Goal: Entertainment & Leisure: Consume media (video, audio)

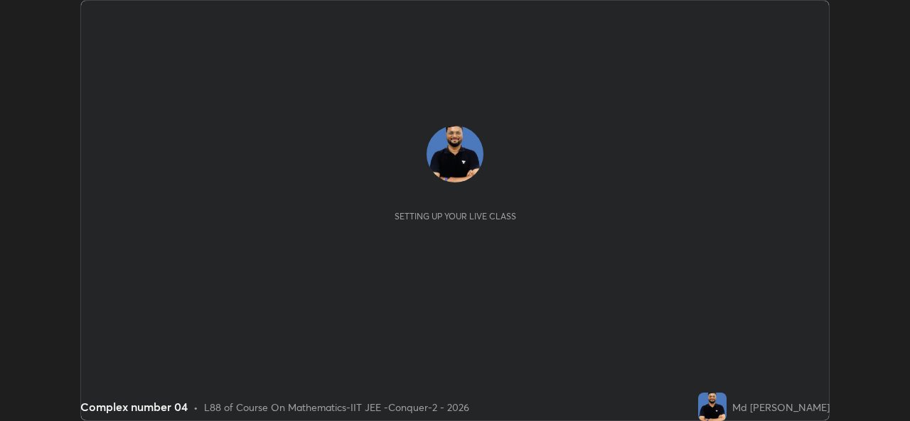
scroll to position [421, 909]
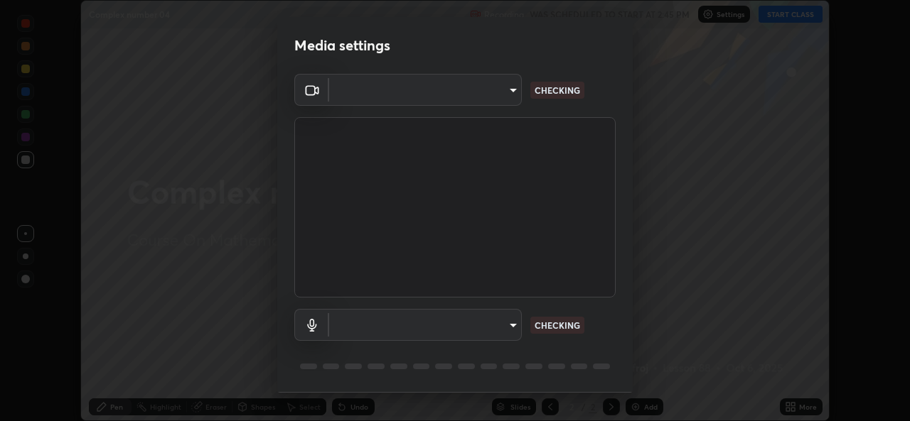
type input "1f41c6c9791060f8641ac520f6899d8620682ebda803063f8a141d25c78f08ec"
type input "f295510aab7fc519ba2ff16faa6f07a5746b517eedcb4ab4bf157618f1e6795d"
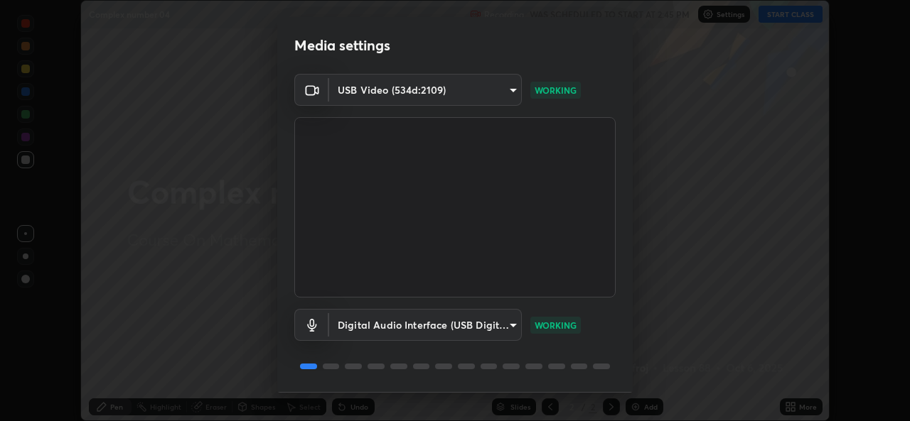
scroll to position [45, 0]
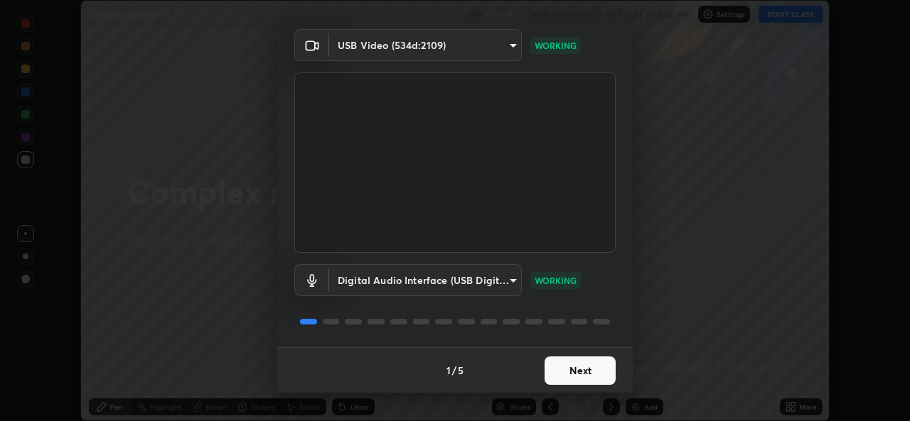
click at [586, 372] on button "Next" at bounding box center [579, 371] width 71 height 28
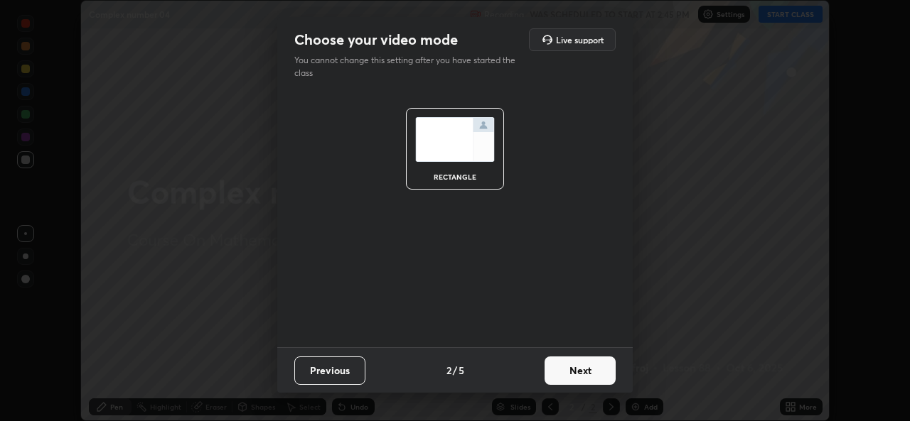
click at [593, 377] on button "Next" at bounding box center [579, 371] width 71 height 28
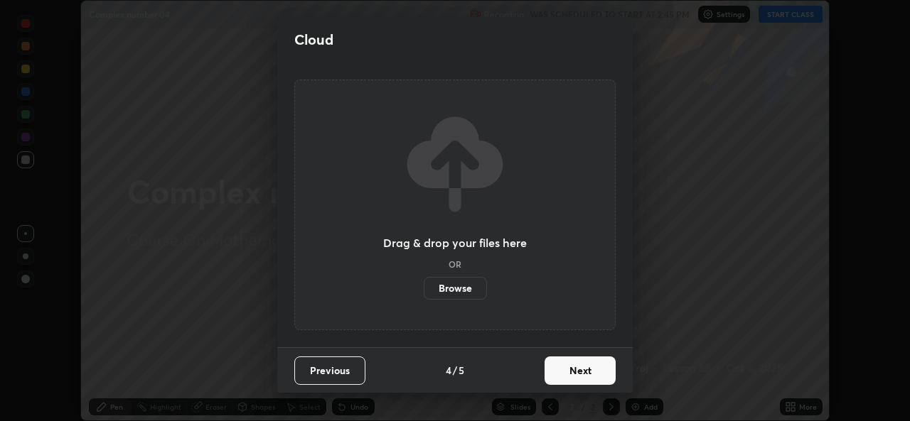
click at [605, 378] on button "Next" at bounding box center [579, 371] width 71 height 28
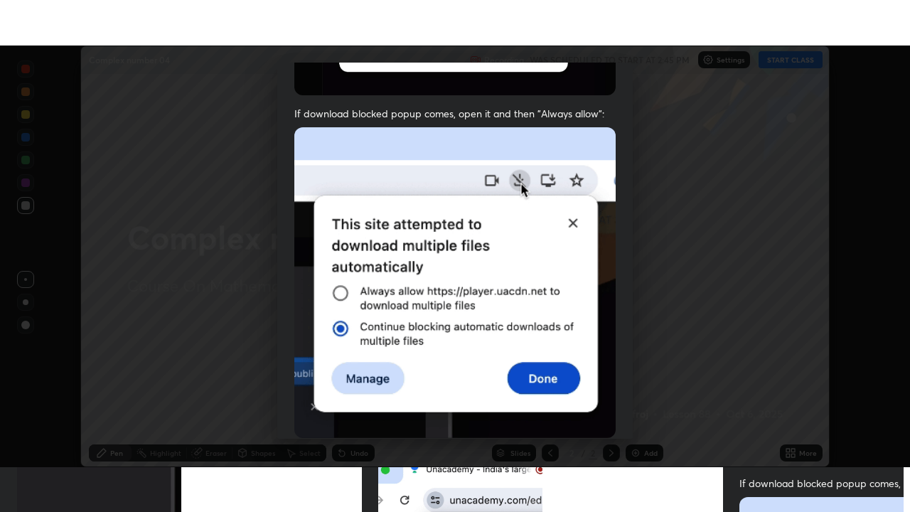
scroll to position [335, 0]
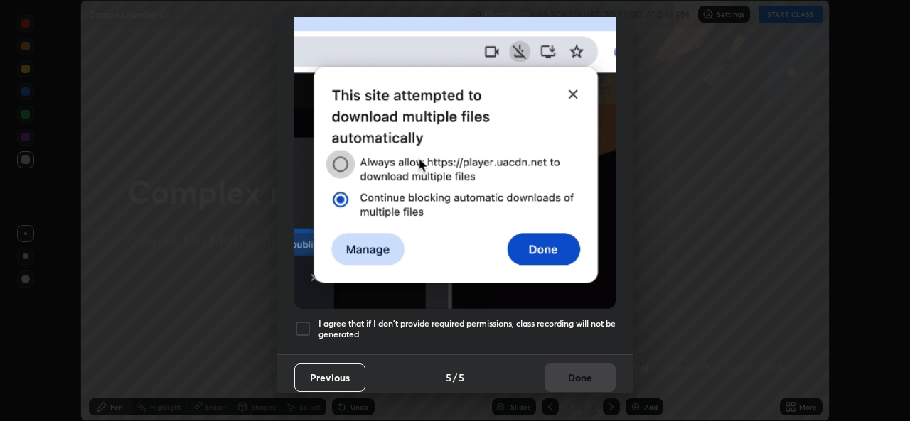
click at [303, 323] on div at bounding box center [302, 328] width 17 height 17
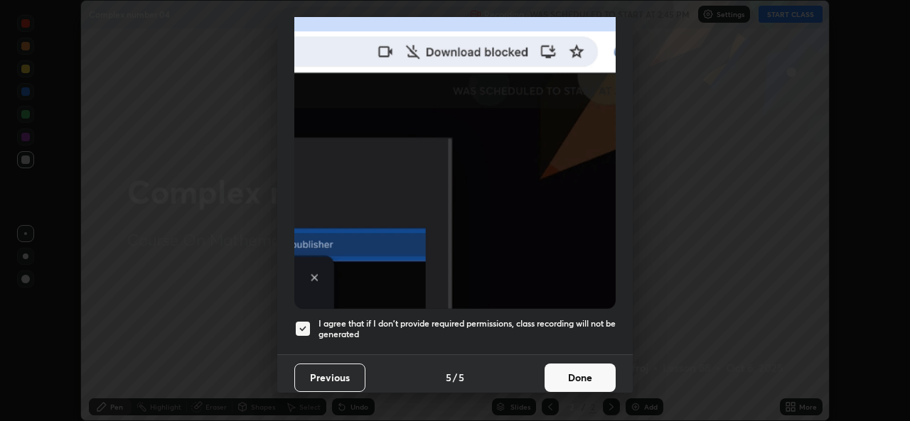
click at [553, 364] on button "Done" at bounding box center [579, 378] width 71 height 28
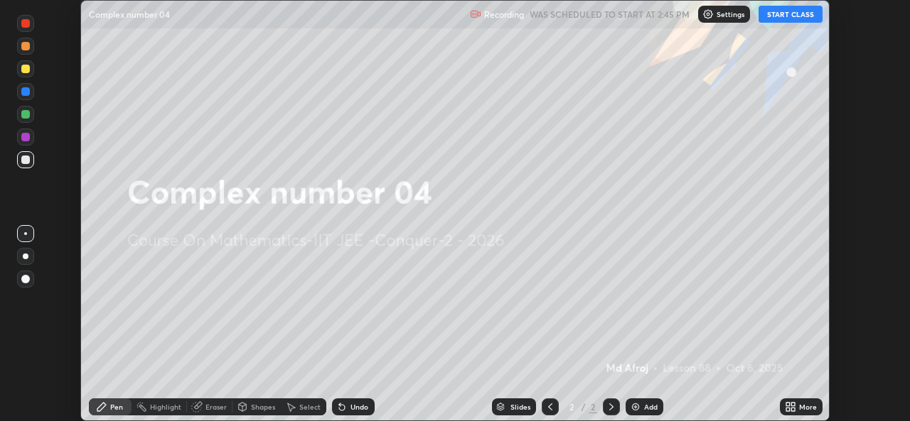
click at [786, 403] on icon at bounding box center [788, 405] width 4 height 4
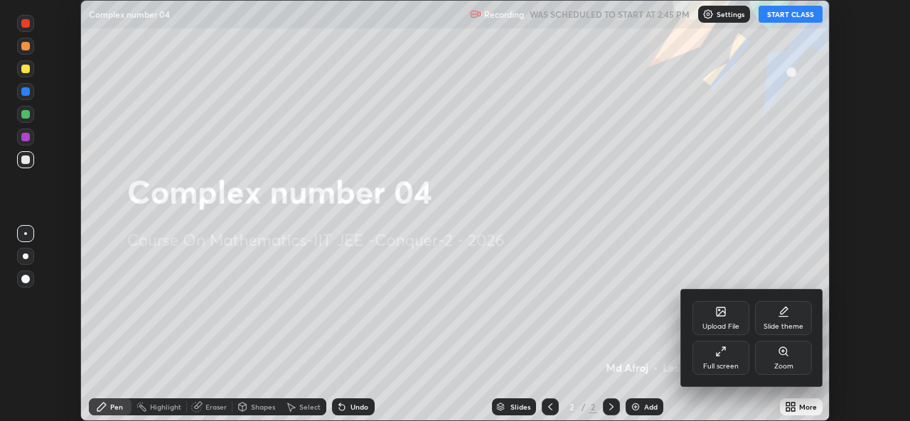
click at [733, 355] on div "Full screen" at bounding box center [720, 358] width 57 height 34
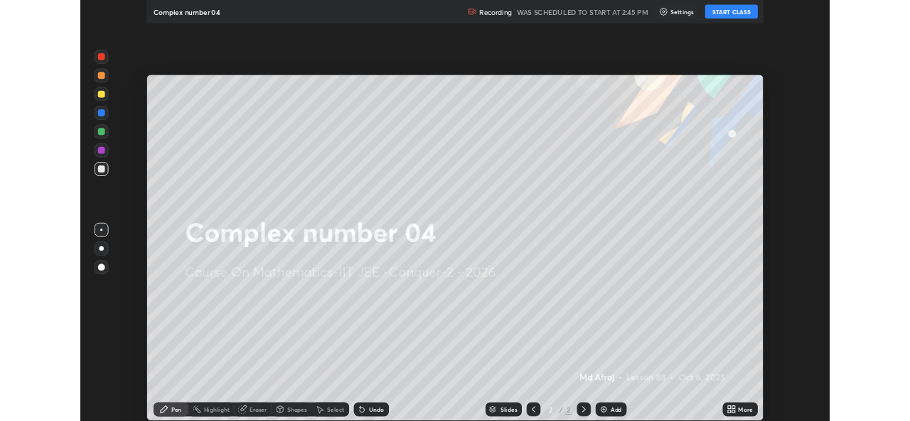
scroll to position [512, 910]
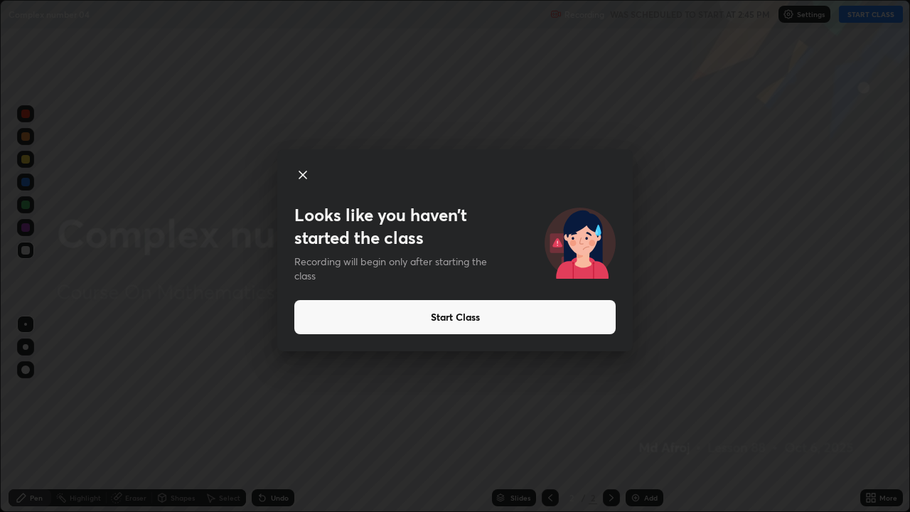
click at [318, 314] on button "Start Class" at bounding box center [454, 317] width 321 height 34
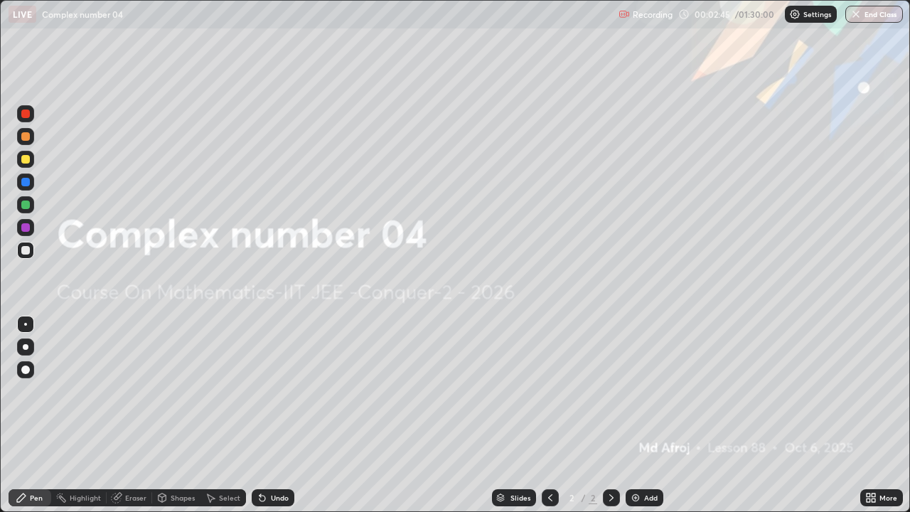
click at [638, 421] on img at bounding box center [635, 497] width 11 height 11
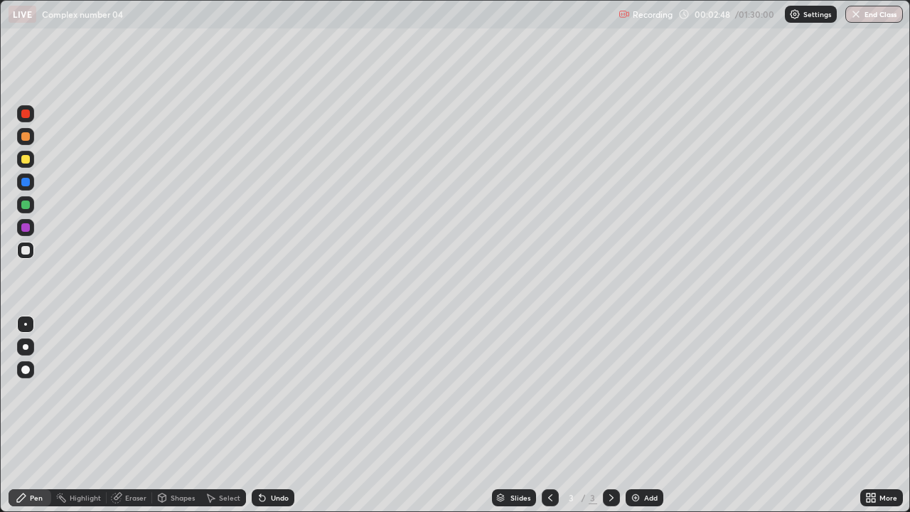
click at [22, 117] on div at bounding box center [25, 113] width 17 height 17
click at [259, 421] on icon at bounding box center [259, 494] width 1 height 1
click at [28, 252] on div at bounding box center [25, 250] width 9 height 9
click at [264, 421] on icon at bounding box center [262, 497] width 11 height 11
click at [261, 421] on icon at bounding box center [262, 498] width 6 height 6
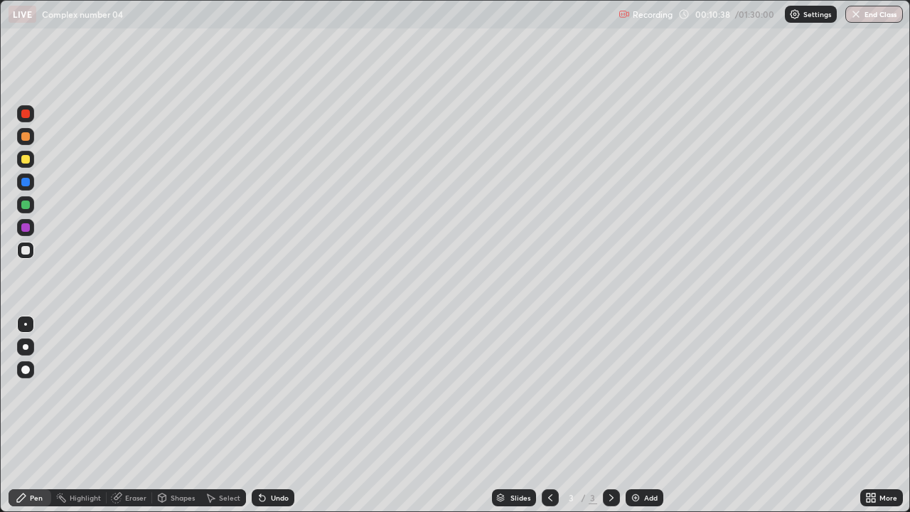
click at [639, 421] on img at bounding box center [635, 497] width 11 height 11
click at [26, 158] on div at bounding box center [25, 159] width 9 height 9
click at [549, 421] on icon at bounding box center [549, 497] width 11 height 11
click at [608, 421] on icon at bounding box center [610, 497] width 11 height 11
click at [640, 421] on div "Add" at bounding box center [644, 497] width 38 height 17
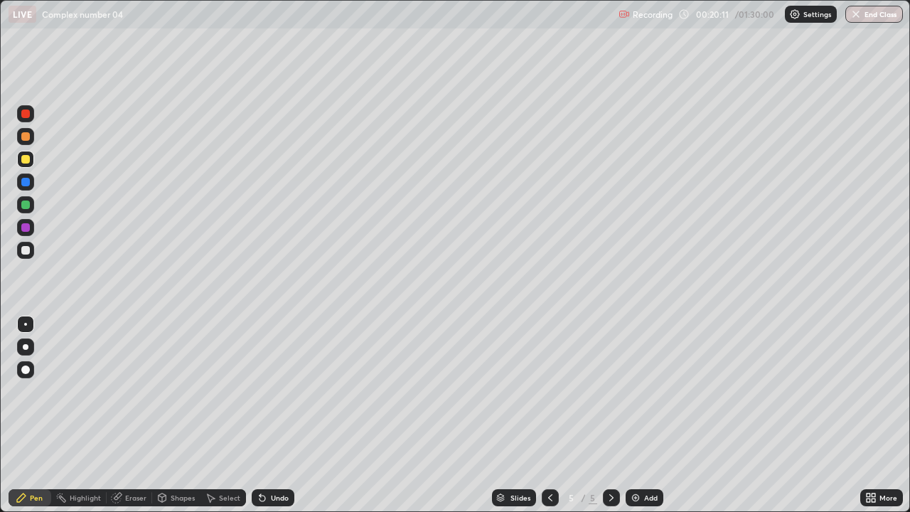
click at [257, 421] on icon at bounding box center [262, 497] width 11 height 11
click at [263, 421] on icon at bounding box center [262, 497] width 11 height 11
click at [271, 421] on div "Undo" at bounding box center [280, 497] width 18 height 7
click at [272, 421] on div "Undo" at bounding box center [273, 497] width 43 height 17
click at [271, 421] on div "Undo" at bounding box center [280, 497] width 18 height 7
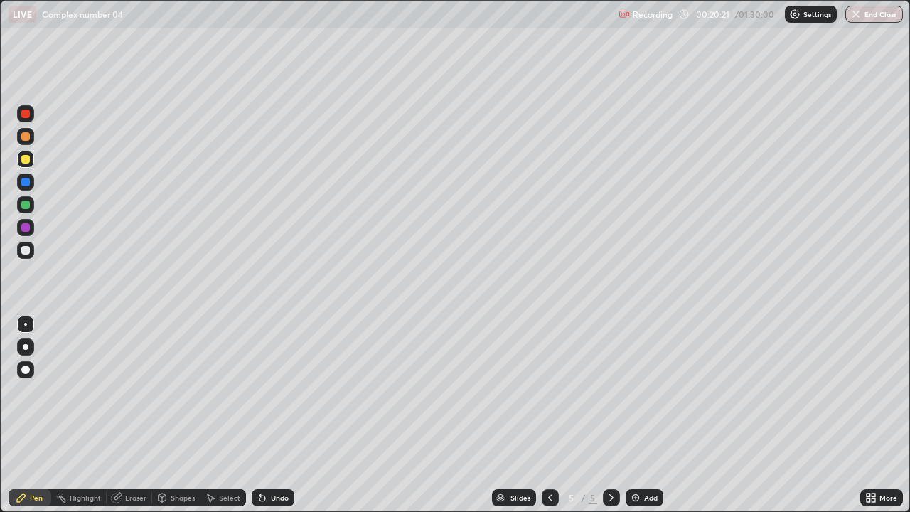
click at [272, 421] on div "Undo" at bounding box center [280, 497] width 18 height 7
click at [271, 421] on div "Undo" at bounding box center [280, 497] width 18 height 7
click at [546, 421] on icon at bounding box center [549, 497] width 11 height 11
click at [611, 421] on icon at bounding box center [610, 497] width 11 height 11
click at [640, 421] on div "Add" at bounding box center [644, 497] width 38 height 17
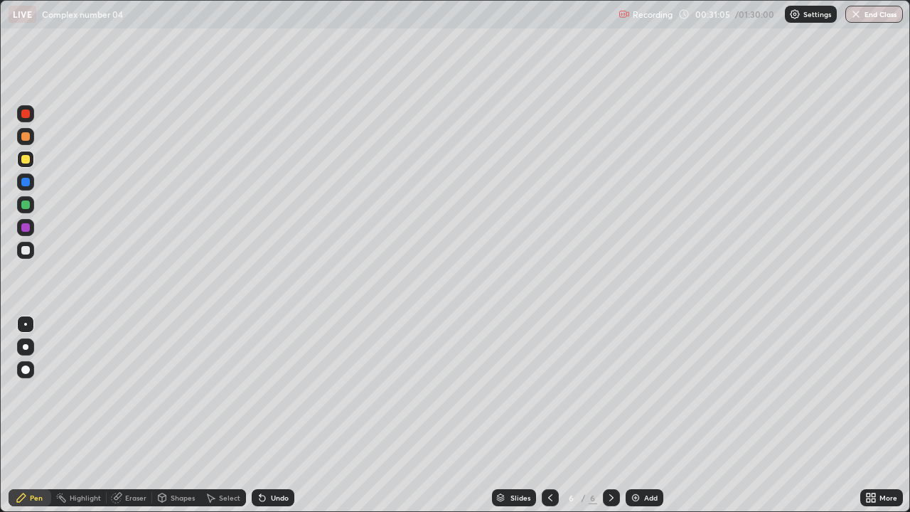
click at [637, 421] on img at bounding box center [635, 497] width 11 height 11
click at [549, 421] on icon at bounding box center [549, 497] width 11 height 11
click at [24, 183] on div at bounding box center [25, 182] width 9 height 9
click at [606, 421] on icon at bounding box center [610, 497] width 11 height 11
click at [26, 156] on div at bounding box center [25, 159] width 9 height 9
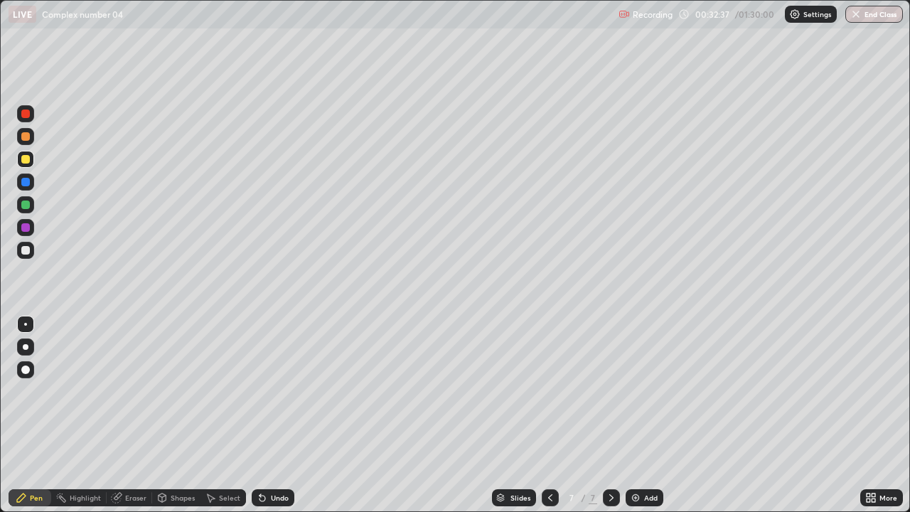
click at [541, 421] on div at bounding box center [549, 497] width 17 height 17
click at [608, 421] on icon at bounding box center [610, 497] width 11 height 11
click at [640, 421] on div "Add" at bounding box center [644, 497] width 38 height 17
click at [23, 117] on div at bounding box center [25, 113] width 9 height 9
click at [24, 252] on div at bounding box center [25, 250] width 9 height 9
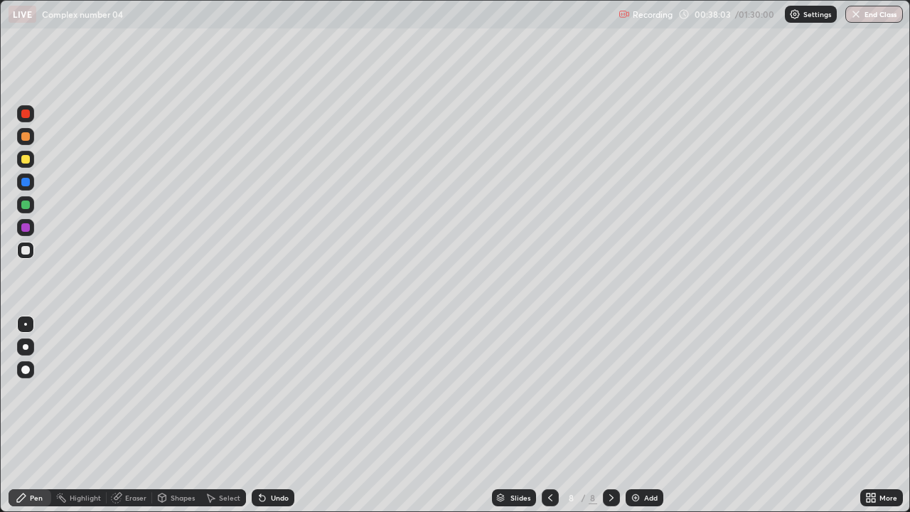
click at [265, 421] on icon at bounding box center [262, 497] width 11 height 11
click at [263, 421] on icon at bounding box center [262, 498] width 6 height 6
click at [266, 421] on div "Undo" at bounding box center [273, 497] width 43 height 17
click at [271, 421] on div "Undo" at bounding box center [280, 497] width 18 height 7
click at [273, 421] on div "Undo" at bounding box center [280, 497] width 18 height 7
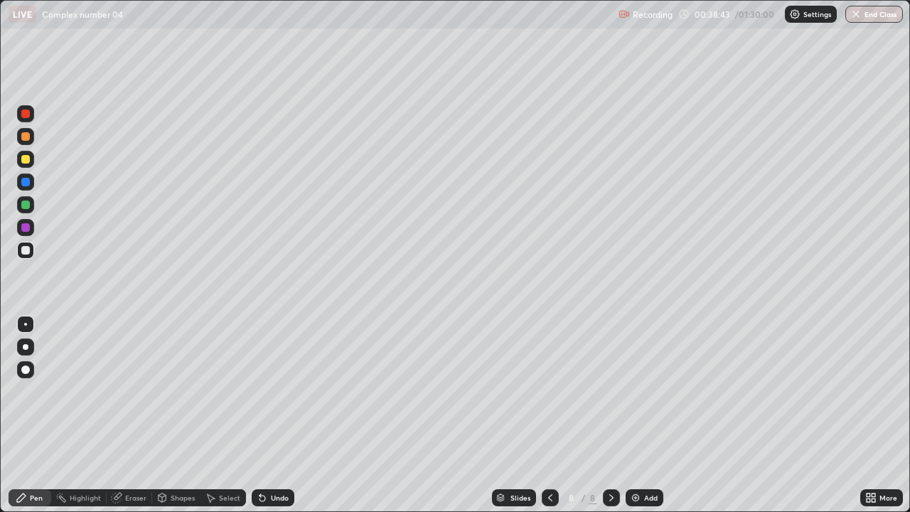
click at [274, 421] on div "Undo" at bounding box center [280, 497] width 18 height 7
click at [268, 421] on div "Undo" at bounding box center [273, 497] width 43 height 17
click at [636, 421] on img at bounding box center [635, 497] width 11 height 11
click at [548, 421] on icon at bounding box center [549, 497] width 11 height 11
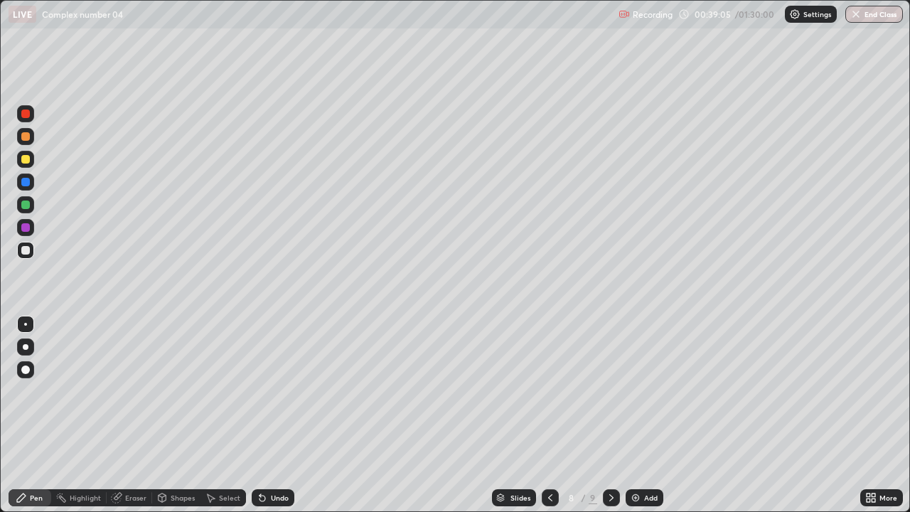
click at [609, 421] on icon at bounding box center [611, 497] width 4 height 7
click at [549, 421] on div at bounding box center [549, 497] width 17 height 17
click at [605, 421] on div at bounding box center [611, 497] width 17 height 17
click at [547, 421] on icon at bounding box center [549, 497] width 11 height 11
click at [610, 421] on icon at bounding box center [610, 497] width 11 height 11
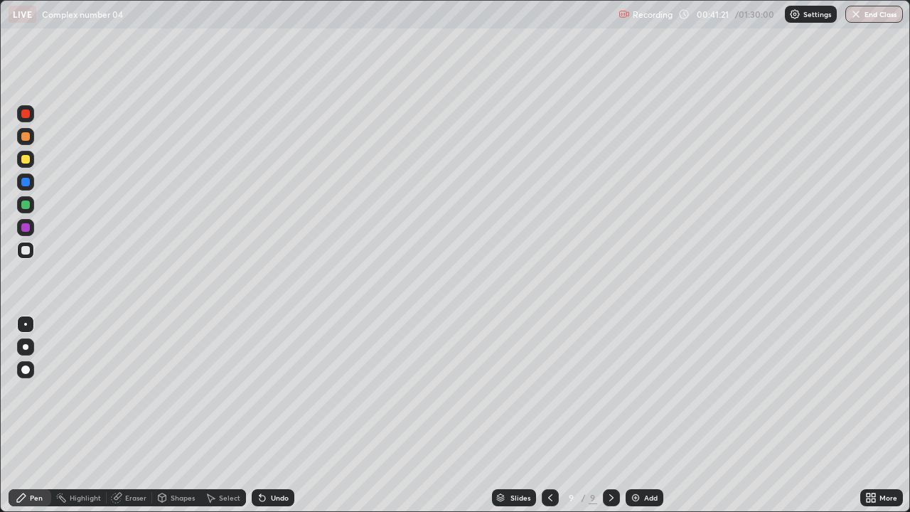
click at [25, 202] on div at bounding box center [25, 204] width 9 height 9
click at [546, 421] on icon at bounding box center [549, 497] width 11 height 11
click at [603, 421] on div at bounding box center [611, 497] width 17 height 17
click at [541, 421] on div at bounding box center [549, 497] width 17 height 17
click at [610, 421] on icon at bounding box center [610, 497] width 11 height 11
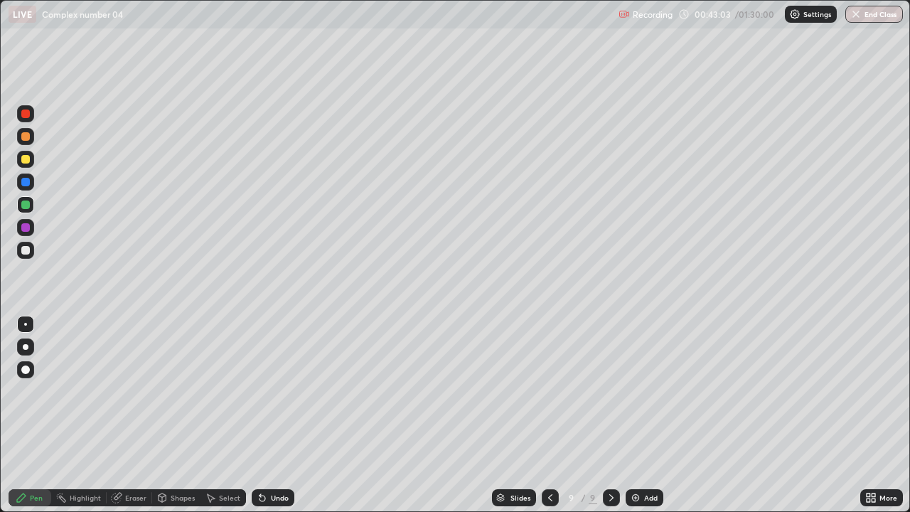
click at [274, 421] on div "Undo" at bounding box center [280, 497] width 18 height 7
click at [271, 421] on div "Undo" at bounding box center [280, 497] width 18 height 7
click at [547, 421] on icon at bounding box center [549, 497] width 11 height 11
click at [610, 421] on icon at bounding box center [610, 497] width 11 height 11
click at [548, 421] on icon at bounding box center [549, 497] width 11 height 11
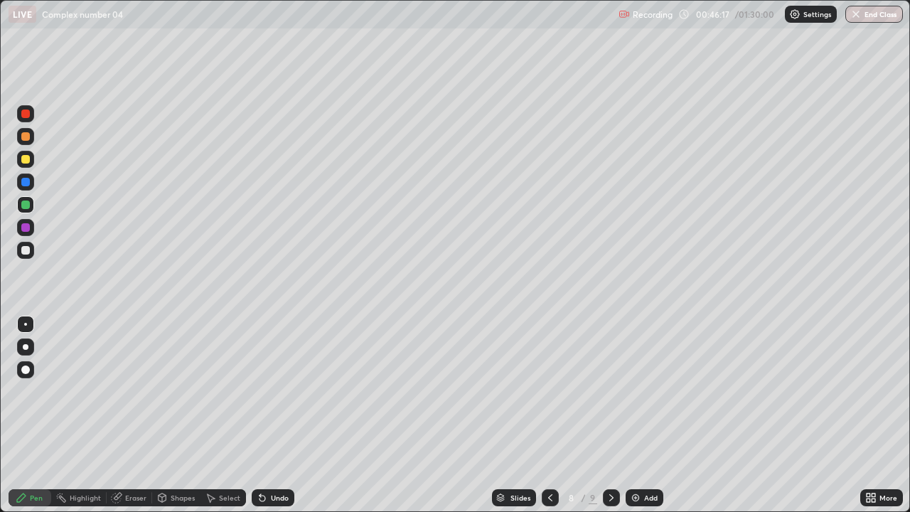
click at [610, 421] on icon at bounding box center [610, 497] width 11 height 11
click at [642, 421] on div "Add" at bounding box center [644, 497] width 38 height 17
click at [225, 421] on div "Select" at bounding box center [229, 497] width 21 height 7
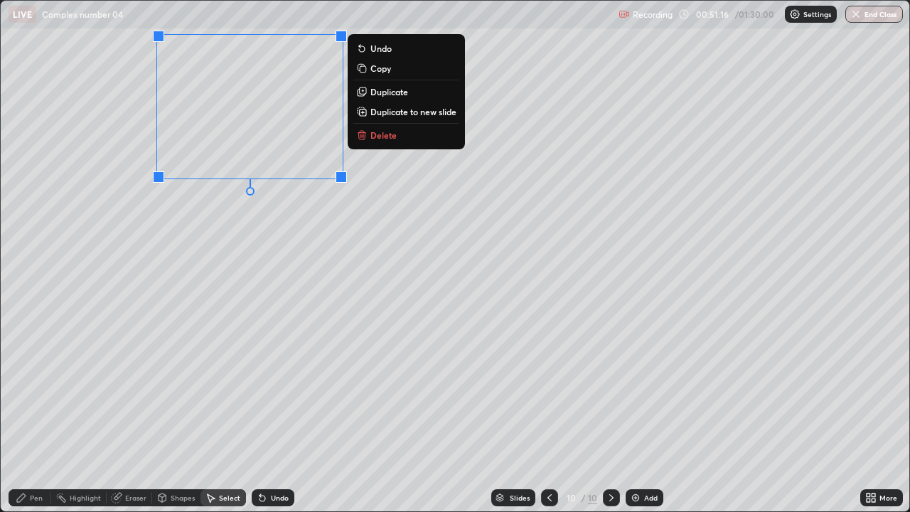
click at [32, 421] on div "Pen" at bounding box center [36, 497] width 13 height 7
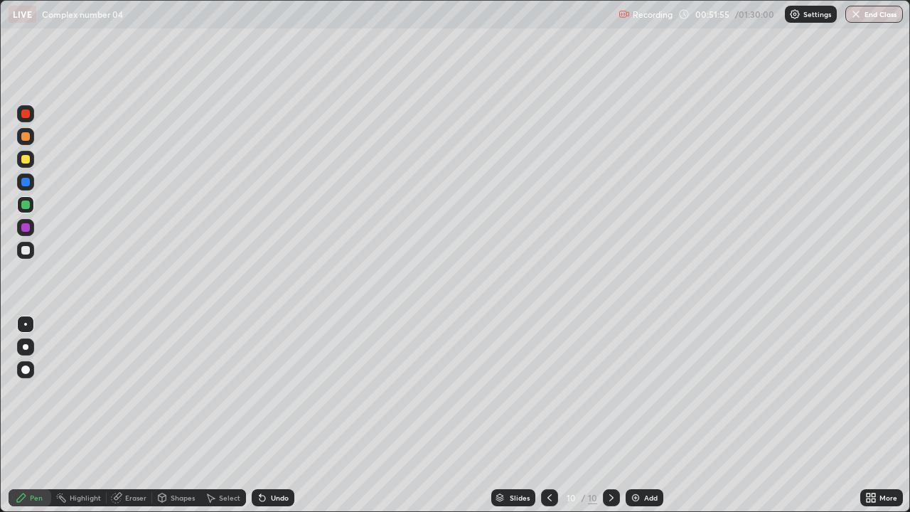
click at [268, 421] on div "Undo" at bounding box center [273, 497] width 43 height 17
click at [271, 421] on div "Undo" at bounding box center [280, 497] width 18 height 7
click at [260, 421] on icon at bounding box center [262, 498] width 6 height 6
click at [641, 421] on div "Add" at bounding box center [644, 497] width 38 height 17
click at [278, 421] on div "Undo" at bounding box center [280, 497] width 18 height 7
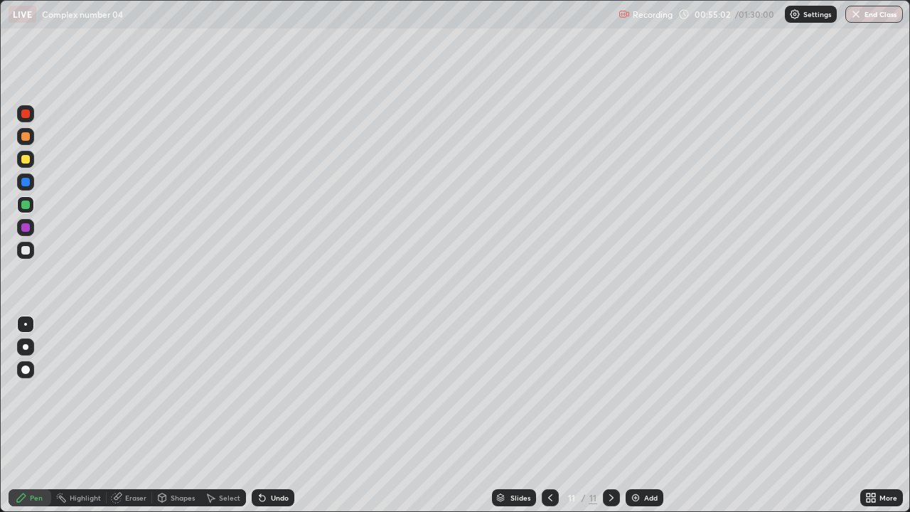
click at [274, 421] on div "Undo" at bounding box center [280, 497] width 18 height 7
click at [167, 421] on div "Shapes" at bounding box center [176, 497] width 48 height 17
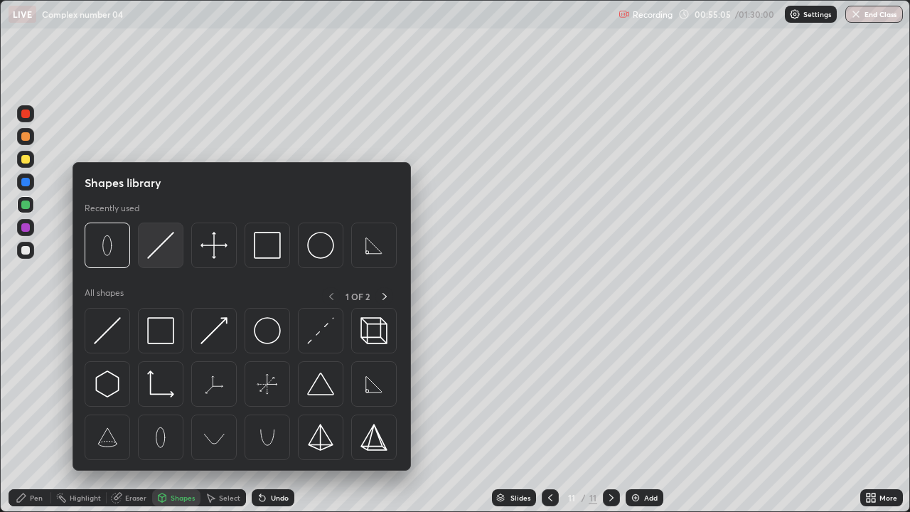
click at [159, 246] on img at bounding box center [160, 245] width 27 height 27
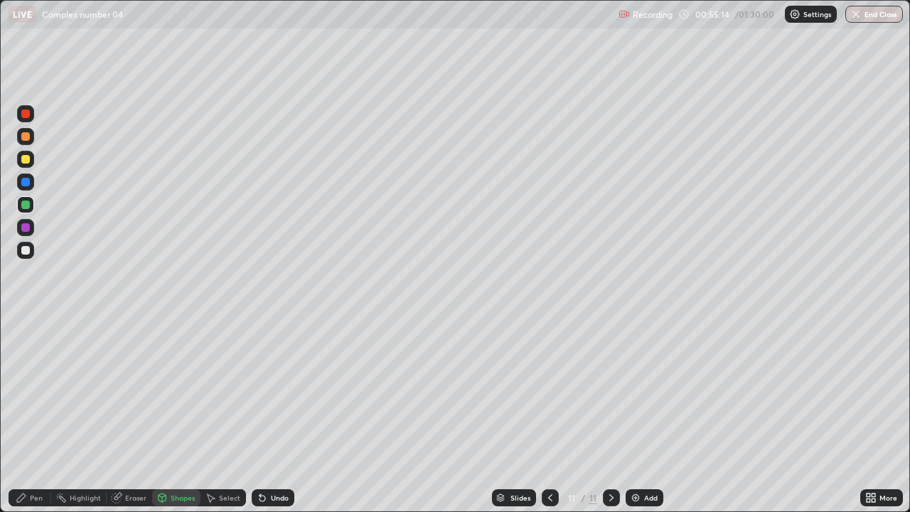
click at [275, 421] on div "Undo" at bounding box center [280, 497] width 18 height 7
click at [266, 421] on icon at bounding box center [262, 497] width 11 height 11
click at [171, 421] on div "Shapes" at bounding box center [183, 497] width 24 height 7
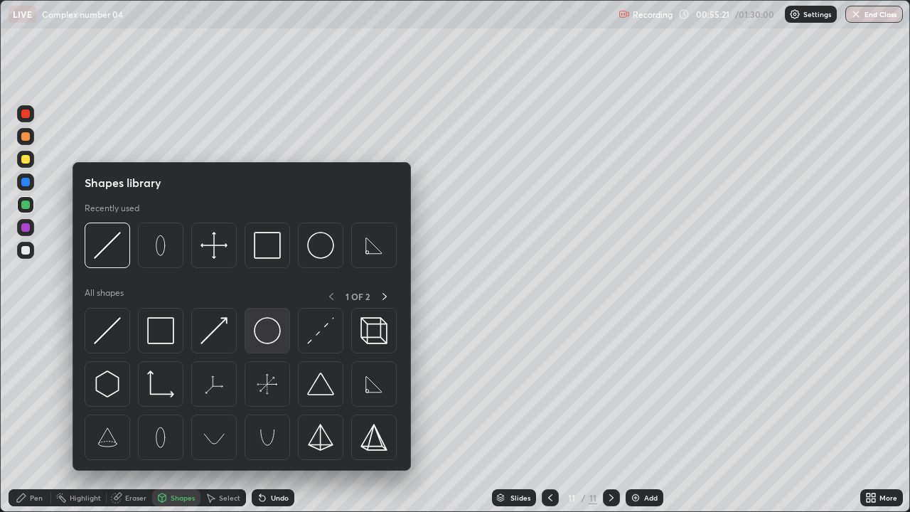
click at [260, 331] on img at bounding box center [267, 330] width 27 height 27
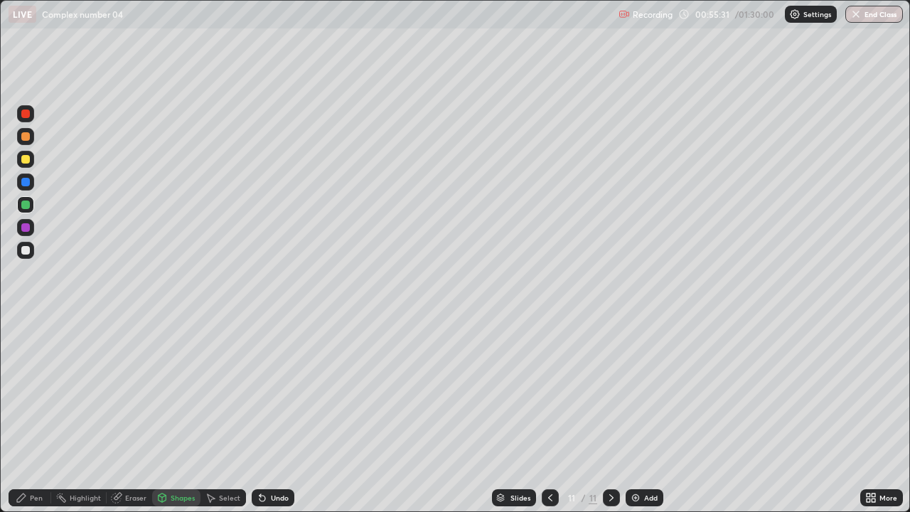
click at [23, 421] on icon at bounding box center [21, 497] width 9 height 9
click at [28, 226] on div at bounding box center [25, 227] width 9 height 9
click at [260, 421] on icon at bounding box center [262, 498] width 6 height 6
click at [549, 421] on icon at bounding box center [549, 497] width 11 height 11
click at [610, 421] on icon at bounding box center [610, 497] width 11 height 11
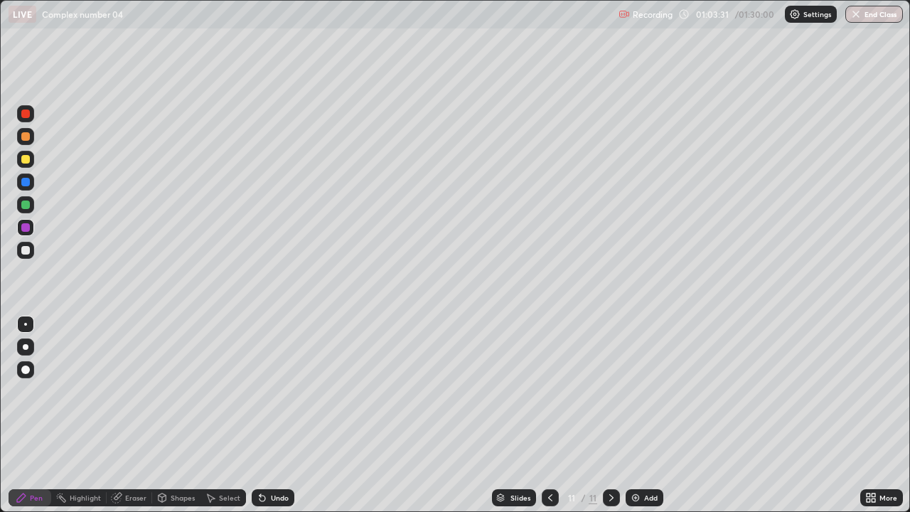
click at [637, 421] on img at bounding box center [635, 497] width 11 height 11
click at [21, 201] on div at bounding box center [25, 204] width 17 height 17
click at [549, 421] on icon at bounding box center [549, 497] width 11 height 11
click at [610, 421] on icon at bounding box center [610, 497] width 11 height 11
click at [266, 421] on div "Undo" at bounding box center [273, 497] width 43 height 17
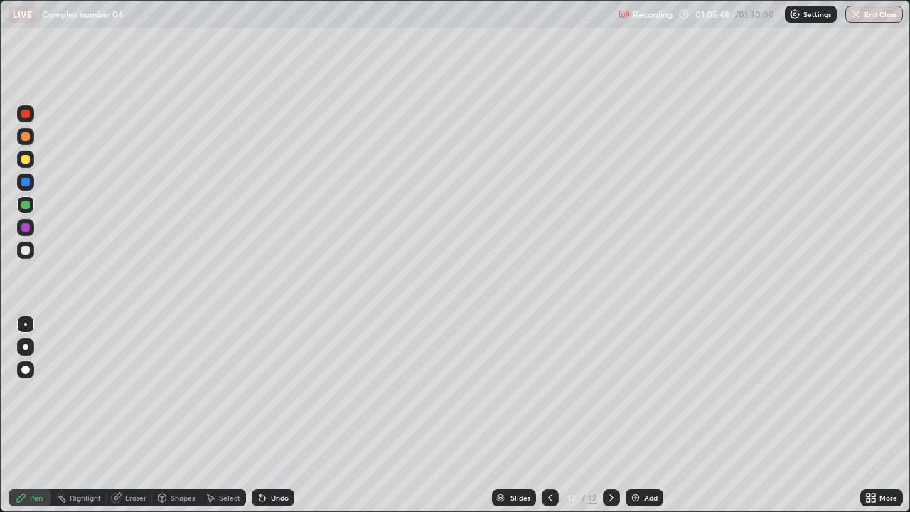
click at [267, 421] on div "Undo" at bounding box center [273, 497] width 43 height 17
click at [276, 421] on div "Undo" at bounding box center [280, 497] width 18 height 7
click at [216, 421] on div "Select" at bounding box center [222, 497] width 45 height 17
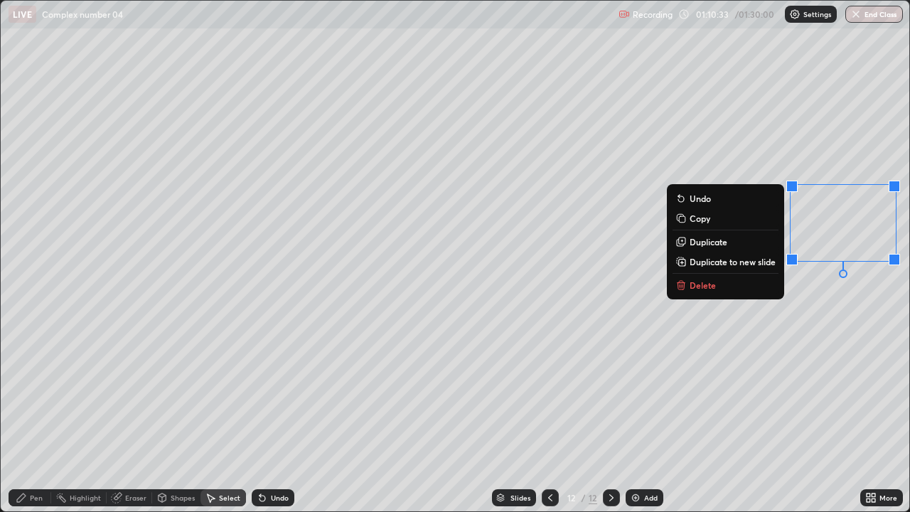
click at [41, 421] on div "Pen" at bounding box center [36, 497] width 13 height 7
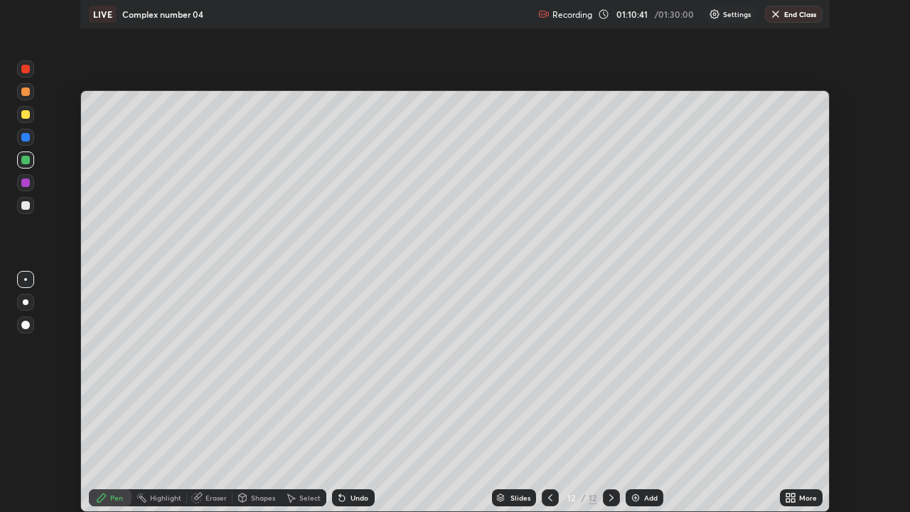
scroll to position [70638, 70150]
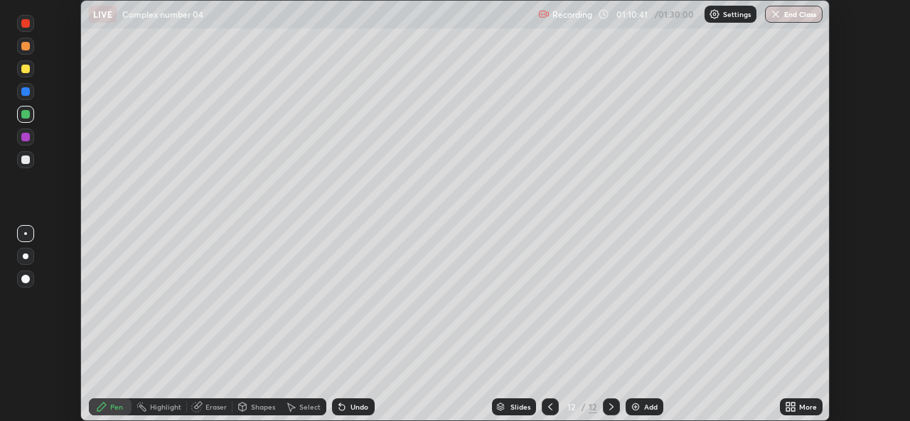
click at [793, 406] on icon at bounding box center [793, 405] width 4 height 4
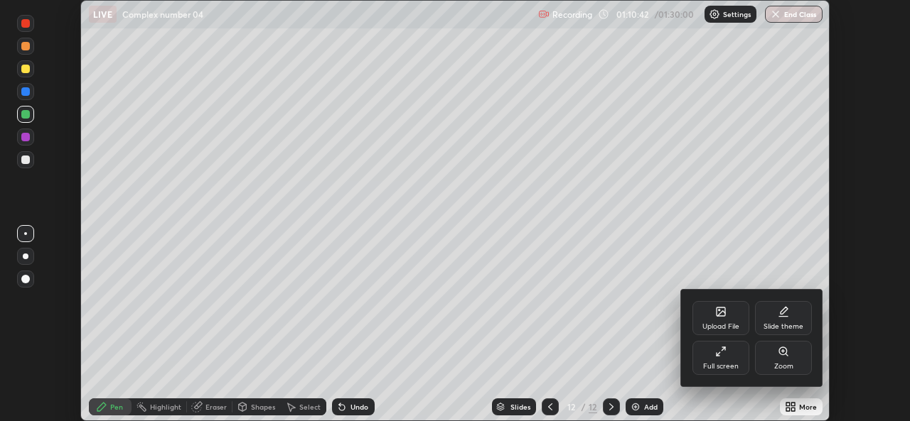
click at [726, 354] on div "Full screen" at bounding box center [720, 358] width 57 height 34
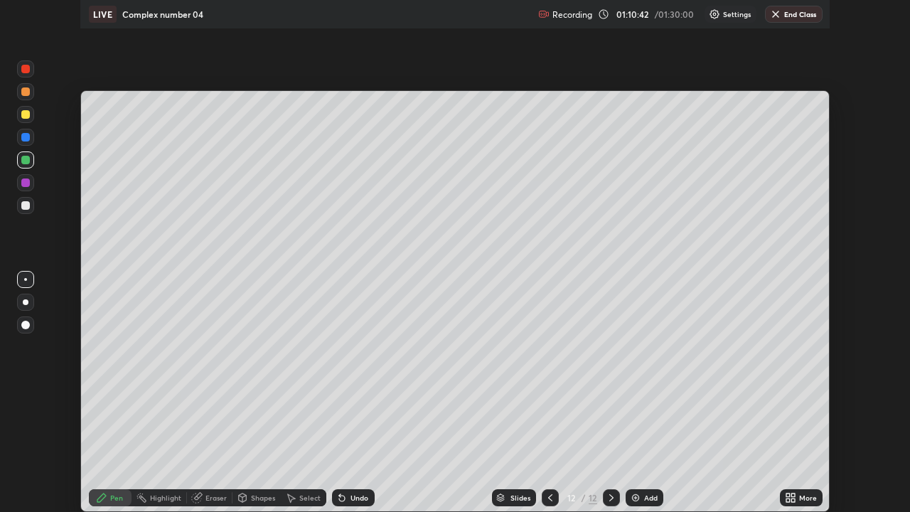
scroll to position [512, 910]
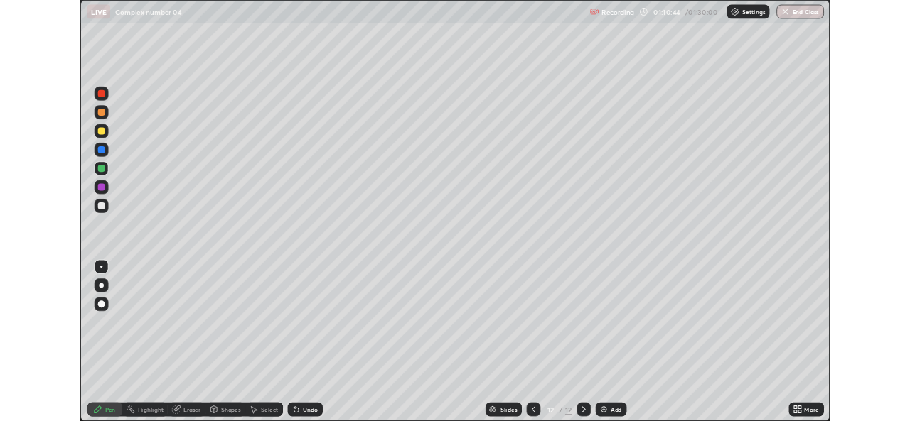
scroll to position [512, 910]
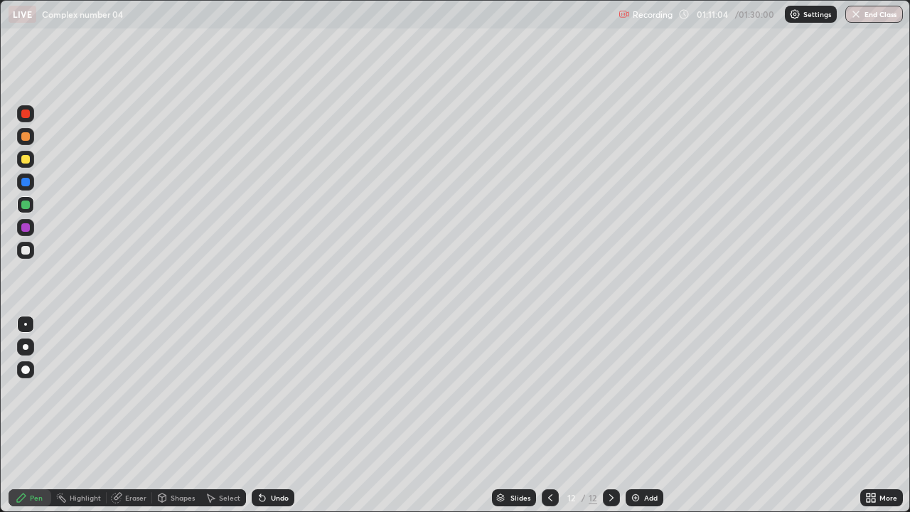
click at [286, 504] on div "Undo" at bounding box center [273, 497] width 43 height 17
click at [273, 492] on div "Undo" at bounding box center [273, 497] width 43 height 17
click at [644, 498] on div "Add" at bounding box center [651, 497] width 14 height 7
click at [271, 501] on div "Undo" at bounding box center [280, 497] width 18 height 7
click at [268, 496] on div "Undo" at bounding box center [273, 497] width 43 height 17
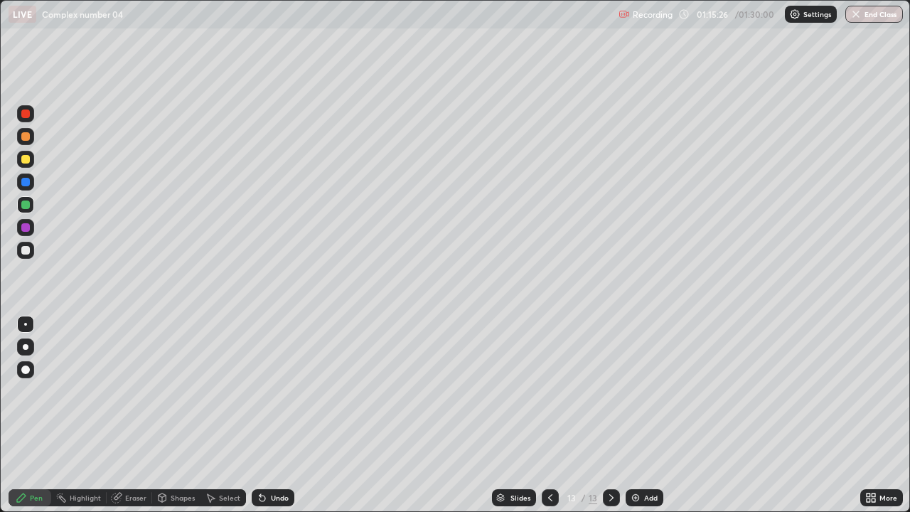
click at [645, 497] on div "Add" at bounding box center [651, 497] width 14 height 7
click at [25, 161] on div at bounding box center [25, 159] width 9 height 9
click at [25, 181] on div at bounding box center [25, 182] width 9 height 9
click at [640, 500] on div "Add" at bounding box center [644, 497] width 38 height 17
click at [264, 492] on icon at bounding box center [262, 497] width 11 height 11
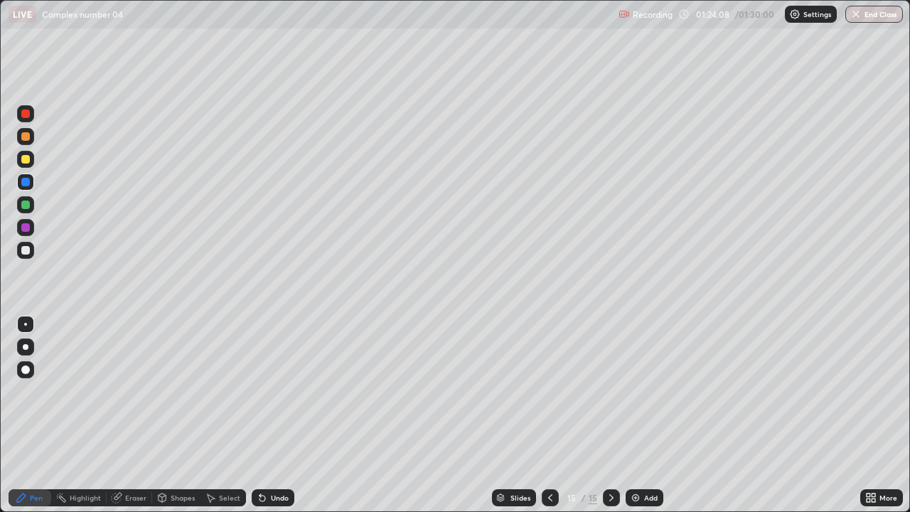
click at [265, 489] on div "Undo" at bounding box center [273, 497] width 43 height 17
click at [546, 490] on div at bounding box center [549, 497] width 17 height 17
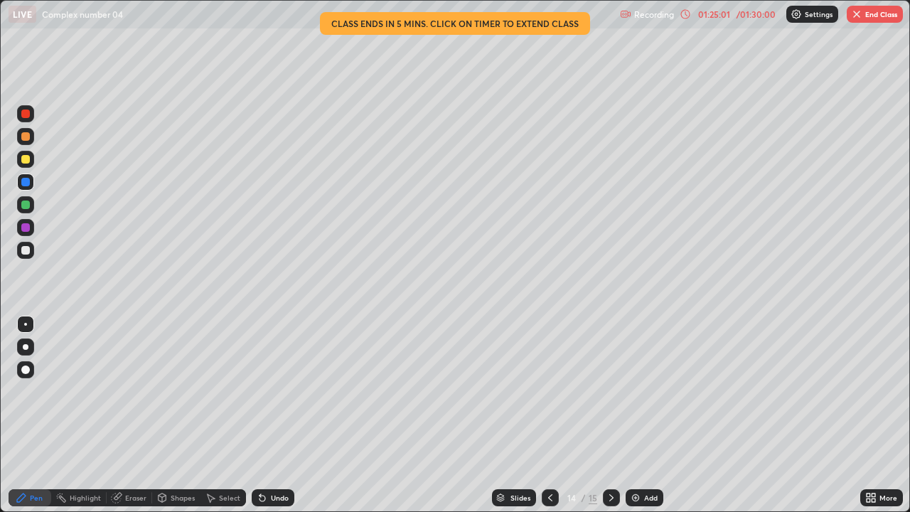
click at [607, 492] on icon at bounding box center [610, 497] width 11 height 11
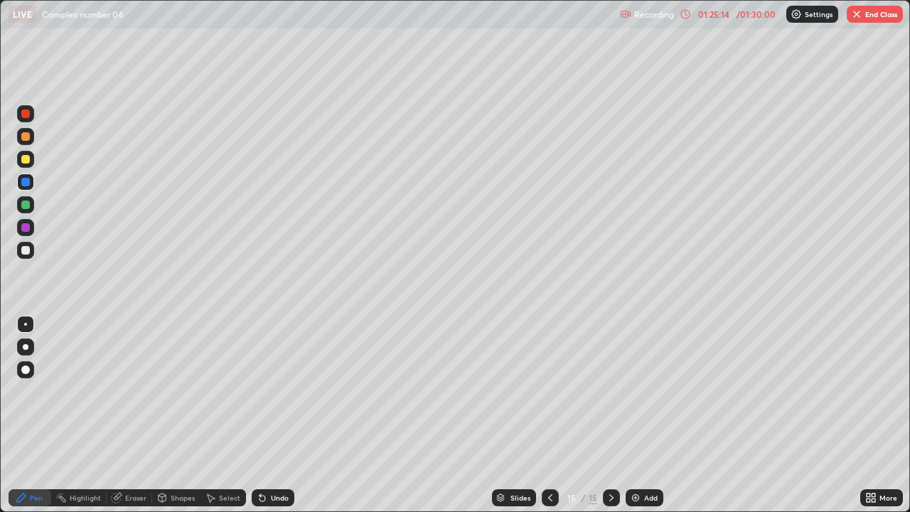
click at [549, 497] on icon at bounding box center [549, 497] width 11 height 11
click at [610, 497] on icon at bounding box center [610, 497] width 11 height 11
click at [272, 501] on div "Undo" at bounding box center [280, 497] width 18 height 7
click at [274, 502] on div "Undo" at bounding box center [273, 497] width 43 height 17
click at [26, 161] on div at bounding box center [25, 159] width 9 height 9
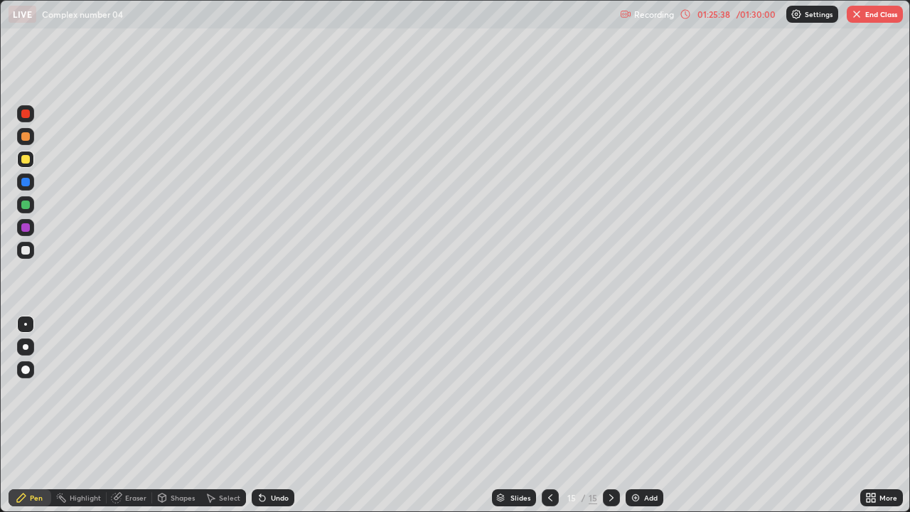
click at [549, 497] on icon at bounding box center [549, 497] width 11 height 11
click at [610, 497] on icon at bounding box center [610, 497] width 11 height 11
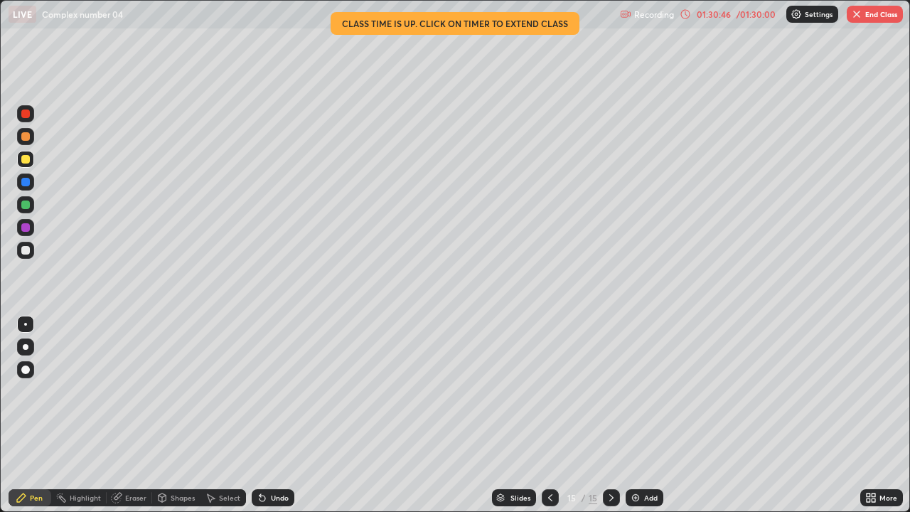
click at [871, 14] on button "End Class" at bounding box center [874, 14] width 56 height 17
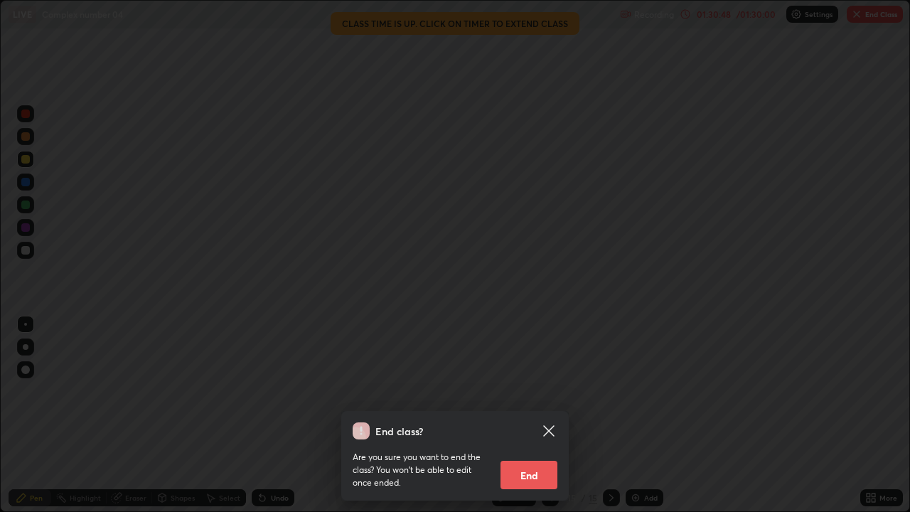
click at [524, 473] on button "End" at bounding box center [528, 474] width 57 height 28
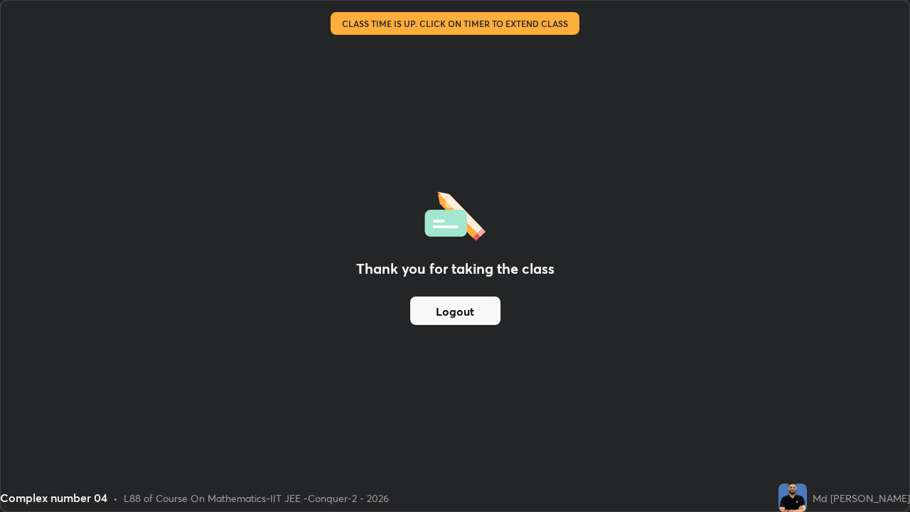
click at [603, 280] on div "Thank you for taking the class Logout" at bounding box center [455, 256] width 908 height 510
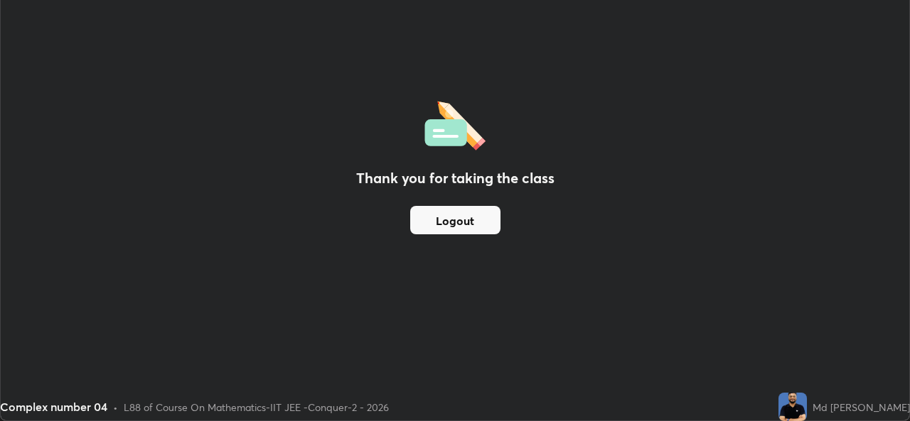
scroll to position [70638, 70150]
